Goal: Check status: Check status

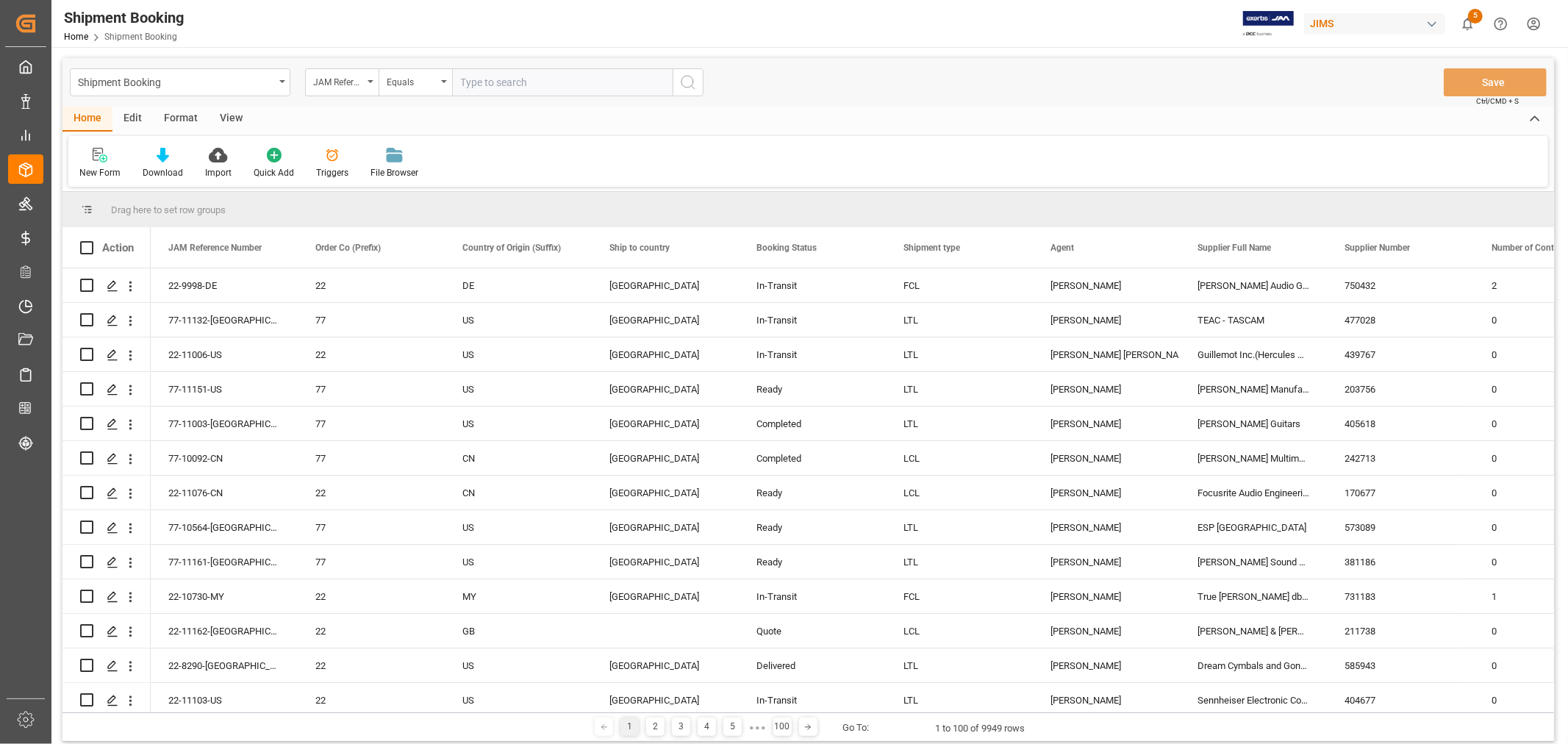
drag, startPoint x: 0, startPoint y: 0, endPoint x: 243, endPoint y: 15, distance: 243.5
click at [243, 15] on div "Shipment Booking Home Shipment Booking JIMS 5 Notifications Only show unread Al…" at bounding box center [805, 23] width 1527 height 47
click at [312, 32] on div "Shipment Booking Home Shipment Booking JIMS 5 Notifications Only show unread Al…" at bounding box center [805, 23] width 1527 height 47
click at [492, 83] on input "text" at bounding box center [562, 82] width 220 height 28
paste input "77-10853-CN"
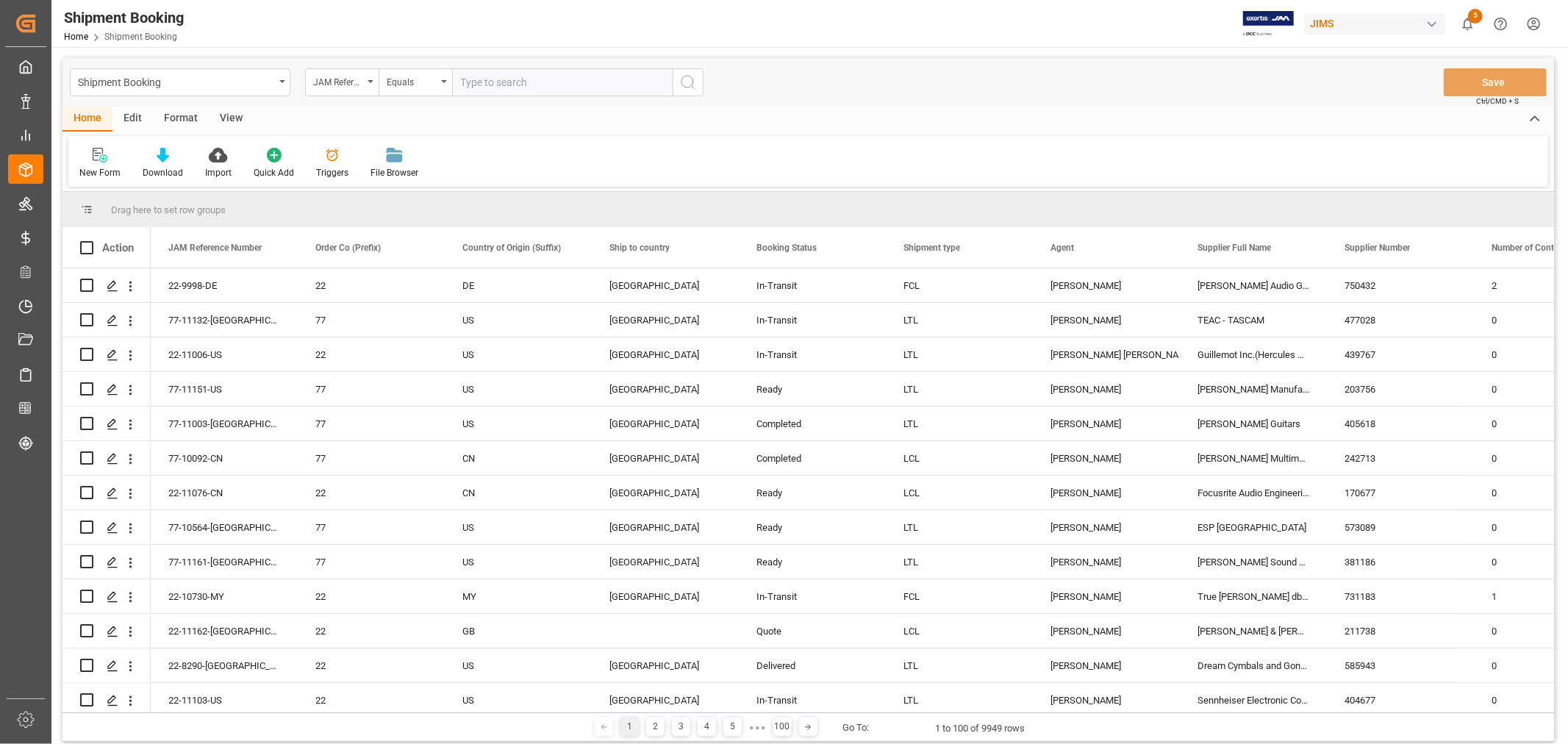
type input "77-10853-CN"
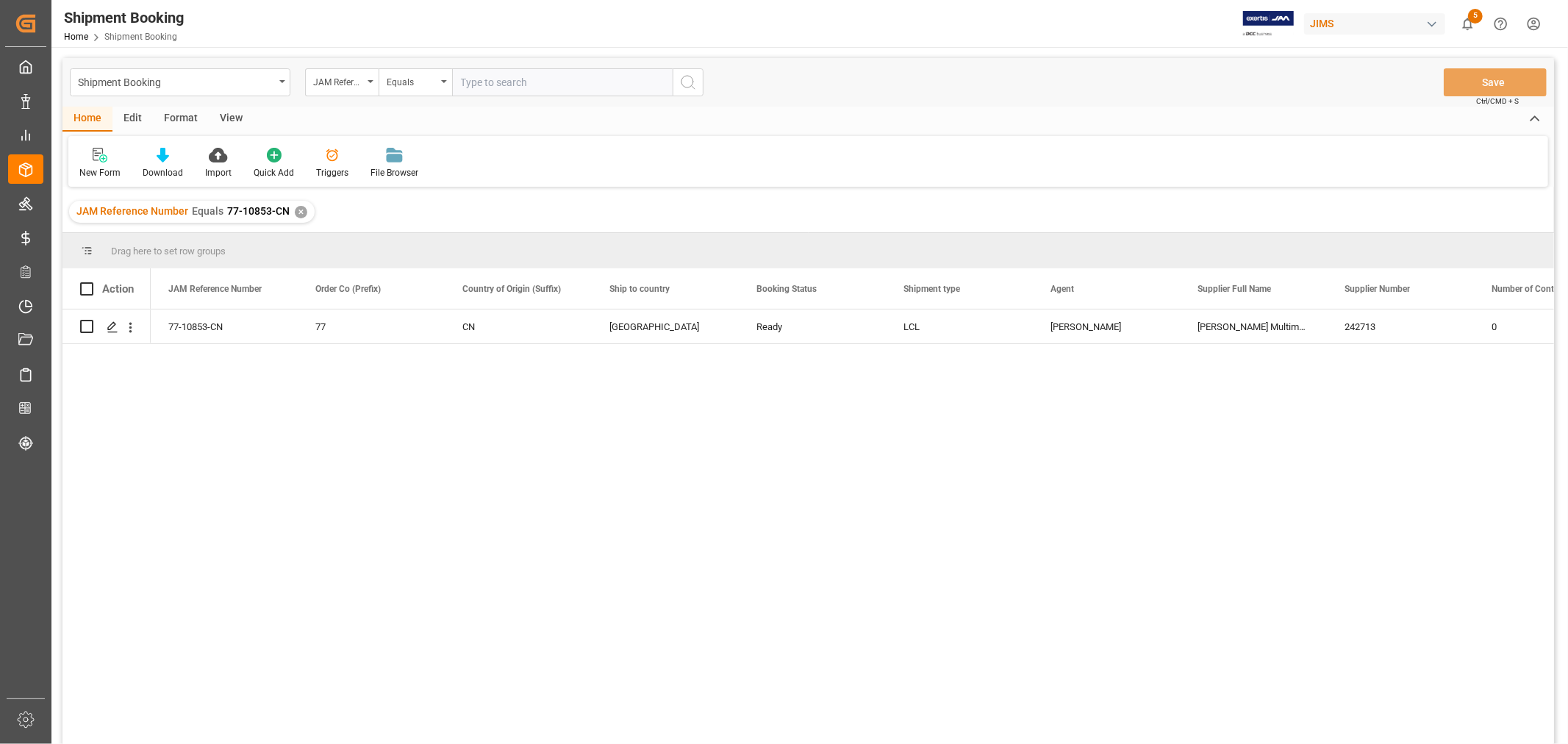
click at [222, 116] on div "View" at bounding box center [231, 119] width 45 height 25
click at [565, 421] on div "77-10853-CN 77 CN Canada Ready LCL HuiXin Gao Harman Multimedia China 242713 0" at bounding box center [852, 531] width 1403 height 444
click at [100, 168] on div "Default" at bounding box center [93, 173] width 28 height 13
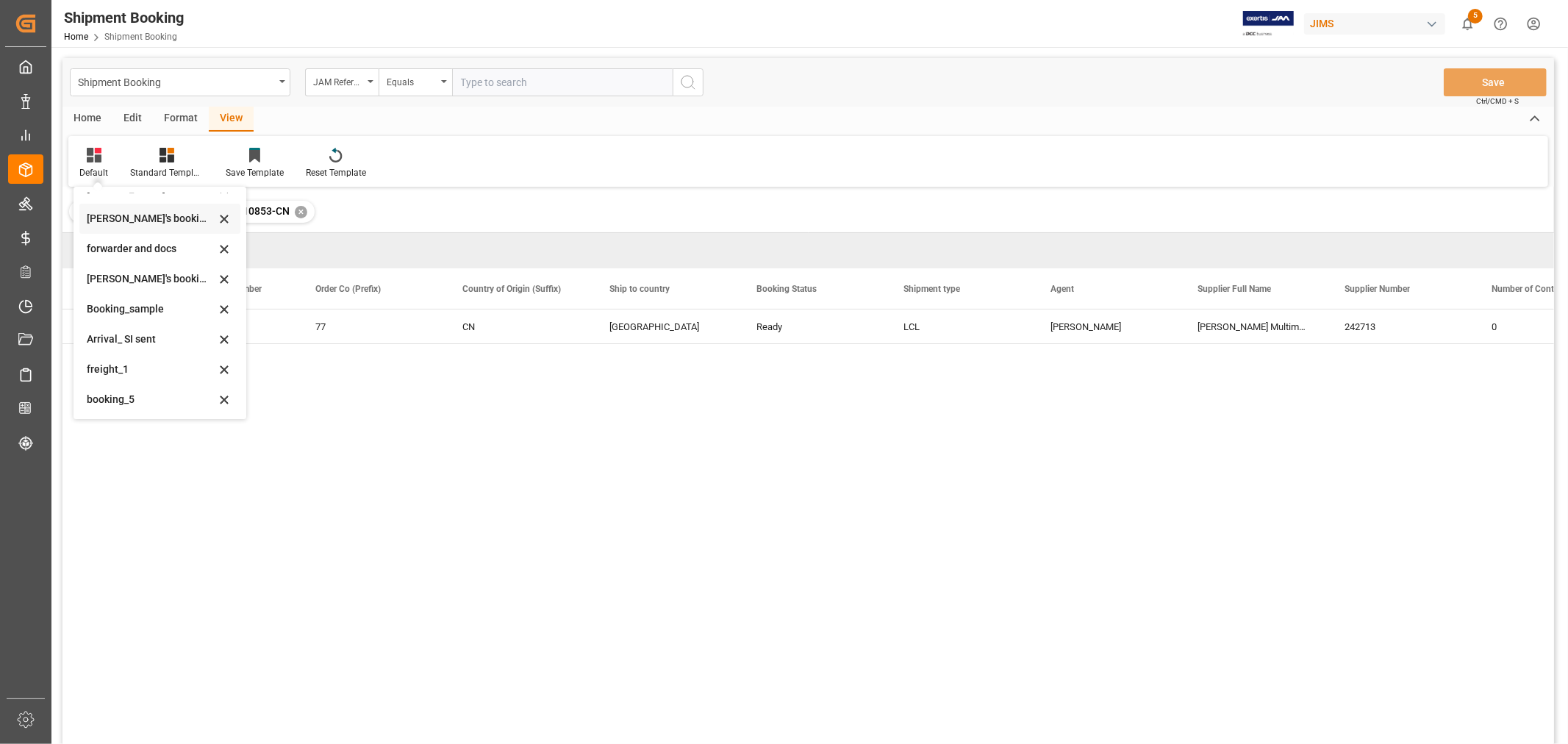
scroll to position [140, 0]
click at [135, 401] on div "booking_5" at bounding box center [150, 398] width 129 height 16
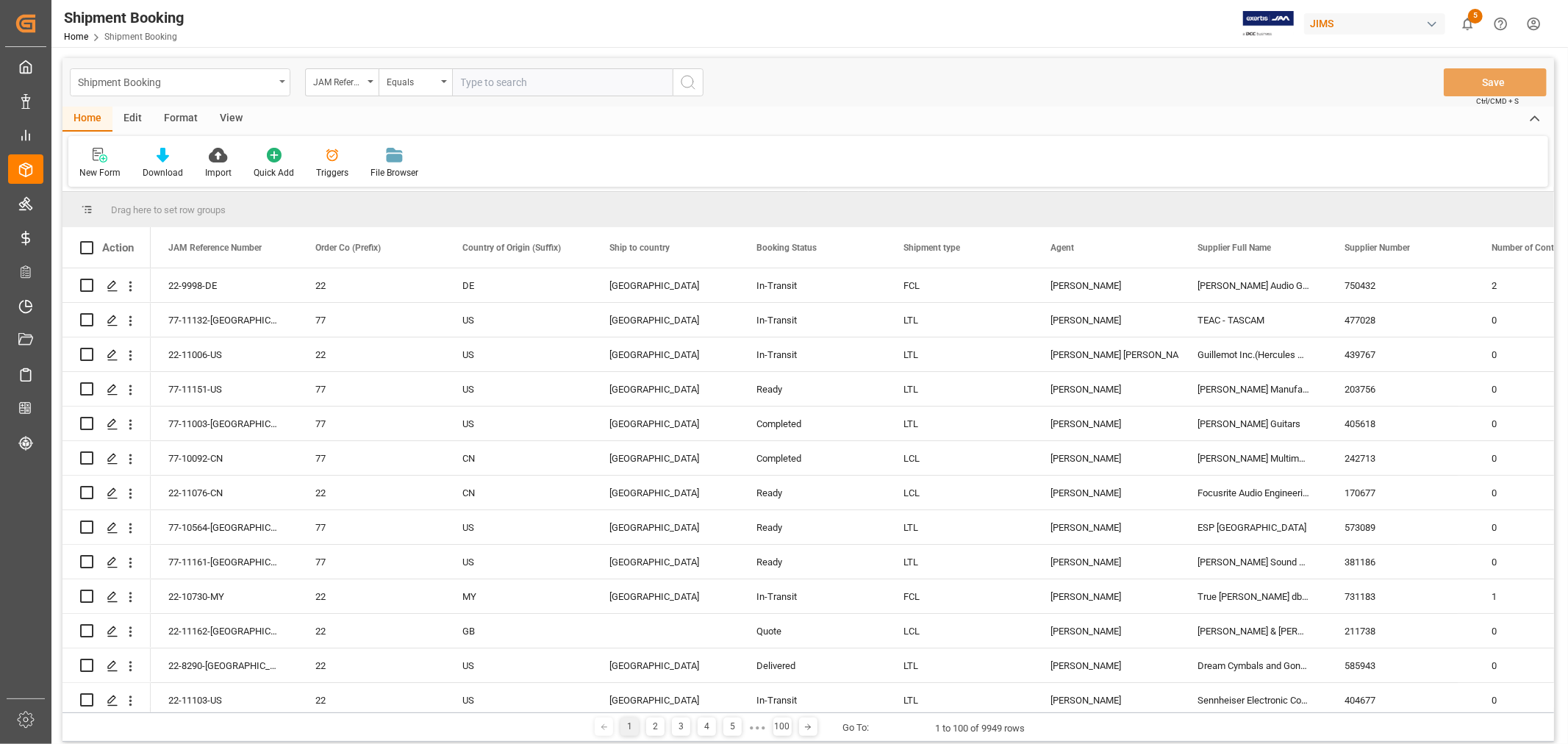
click at [251, 79] on div "Shipment Booking" at bounding box center [176, 81] width 196 height 18
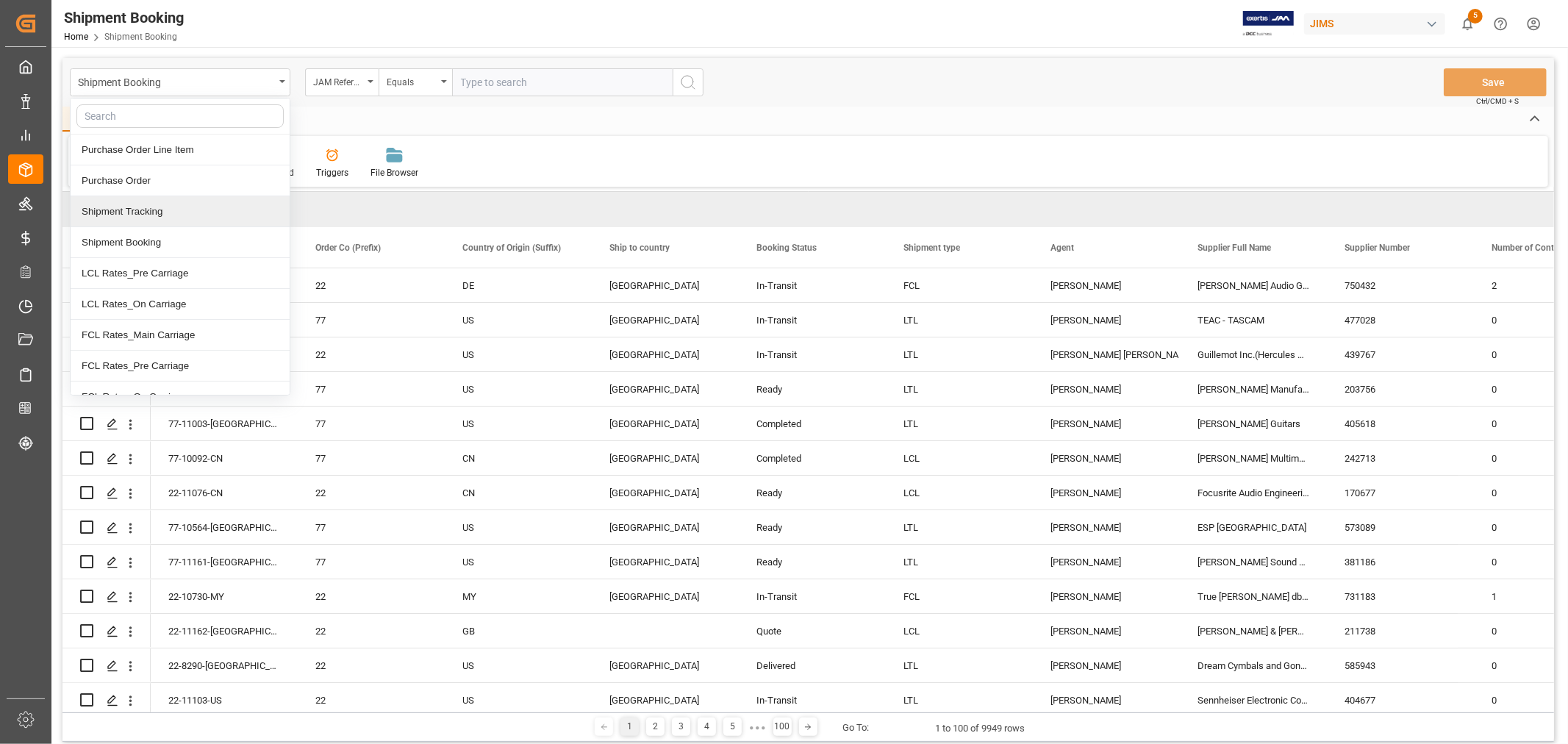
click at [136, 220] on div "Shipment Tracking" at bounding box center [180, 211] width 219 height 31
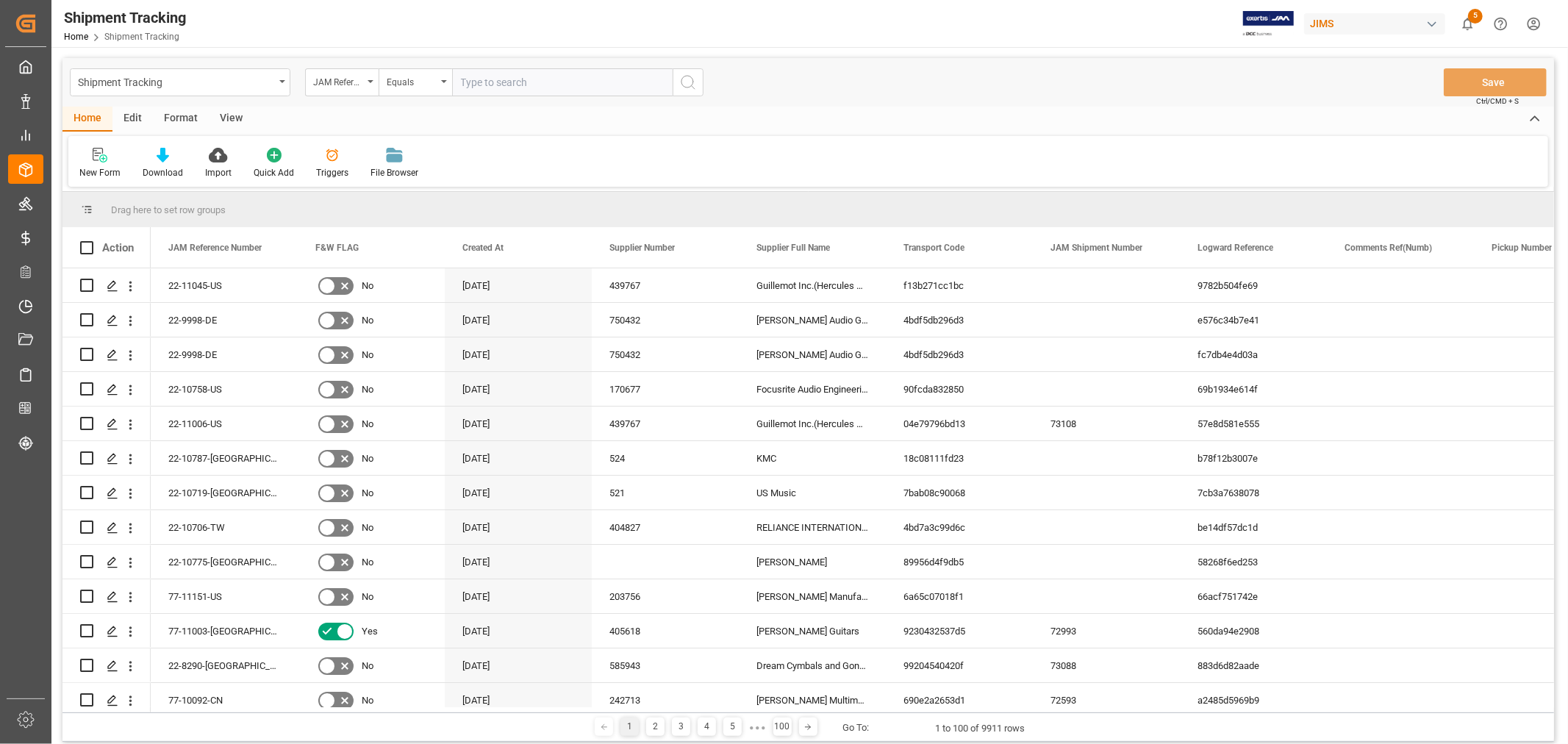
click at [507, 82] on input "text" at bounding box center [562, 82] width 220 height 28
paste input "77-10853-CN"
type input "77-10853-CN"
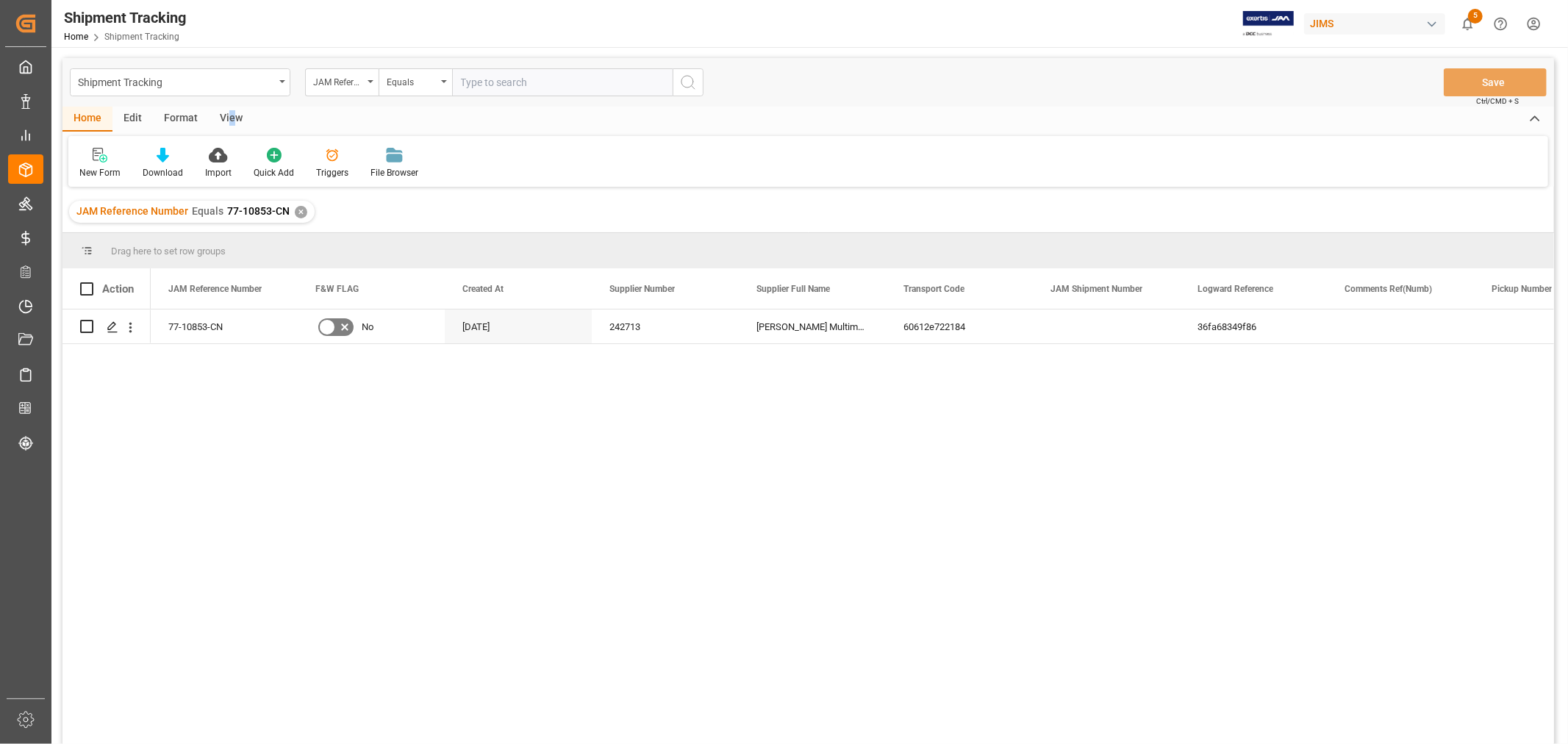
click at [229, 115] on div "View" at bounding box center [231, 119] width 45 height 25
click at [86, 180] on div "Default Standard Templates Save Template Reset Template" at bounding box center [808, 161] width 1480 height 51
click at [91, 174] on div "Default" at bounding box center [93, 173] width 28 height 13
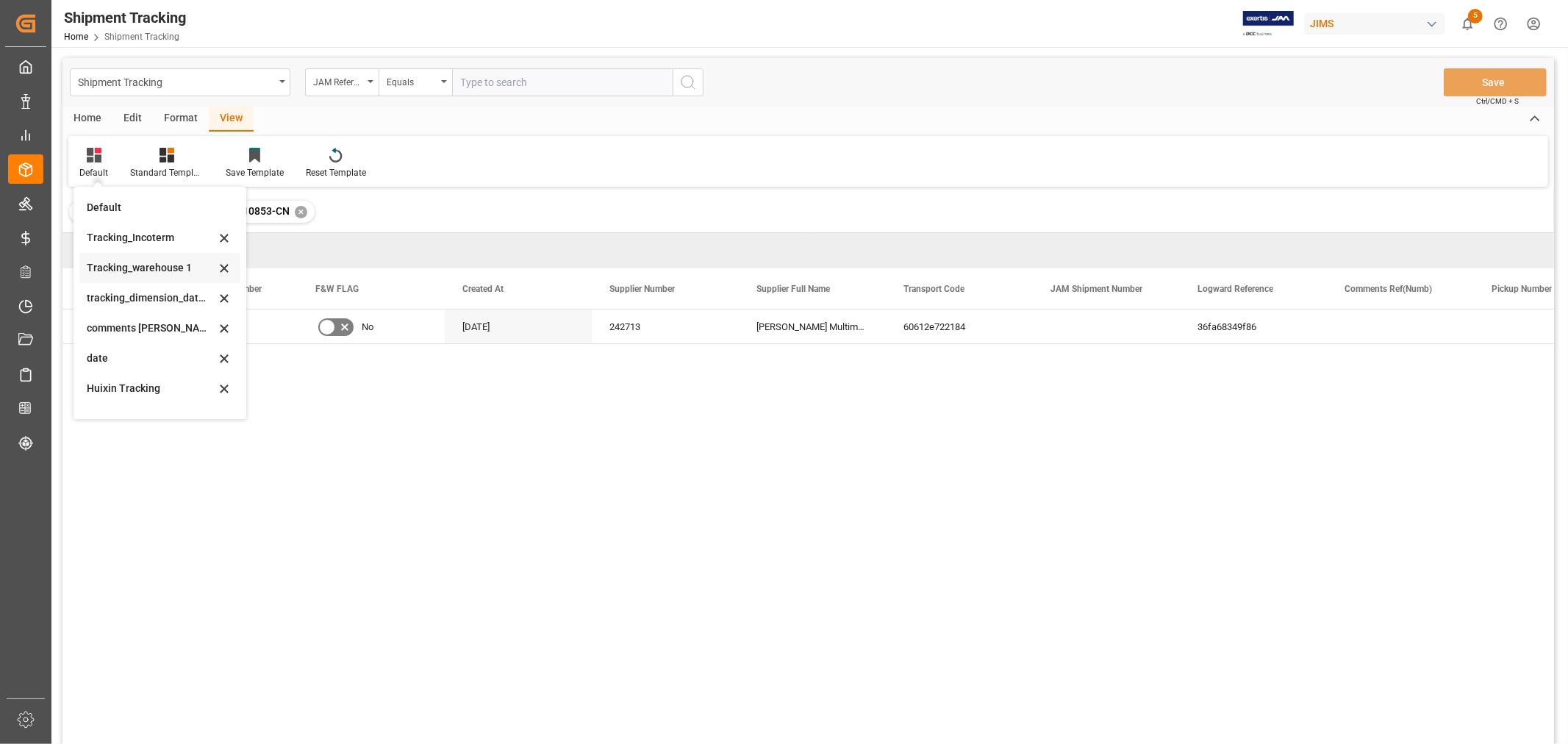
click at [143, 273] on div "Tracking_warehouse 1" at bounding box center [150, 268] width 129 height 16
